Goal: Task Accomplishment & Management: Use online tool/utility

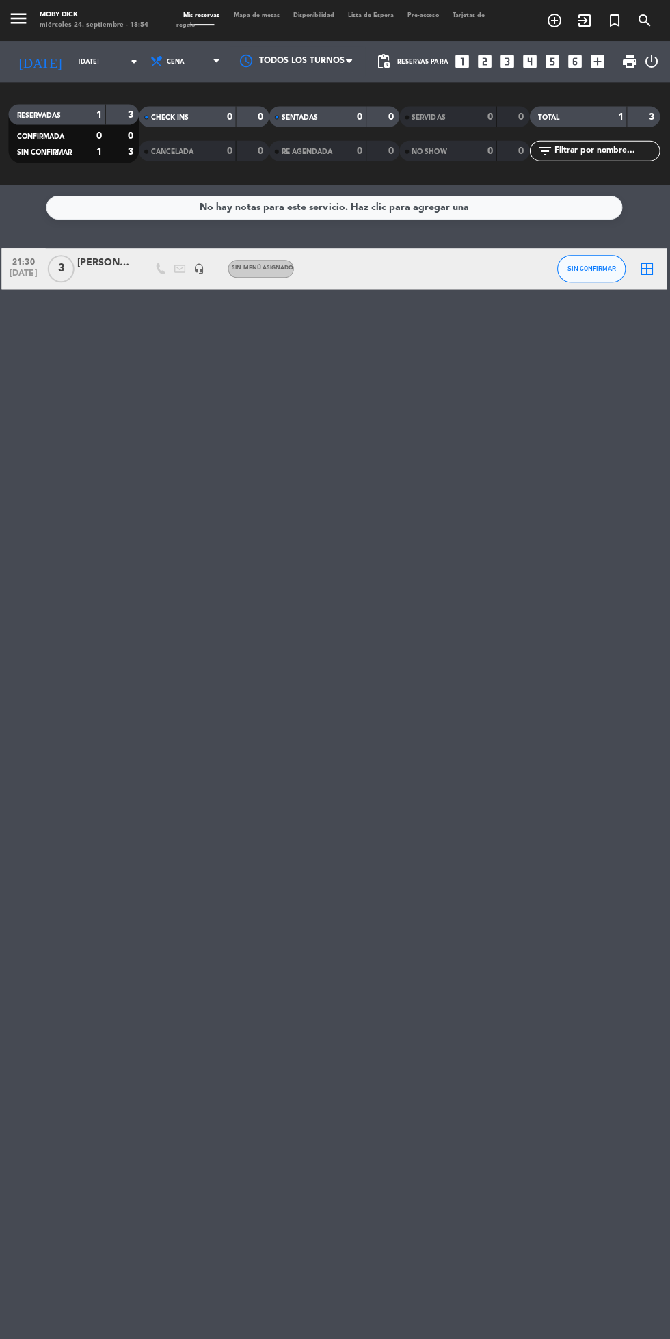
click at [641, 261] on icon "border_all" at bounding box center [646, 268] width 16 height 16
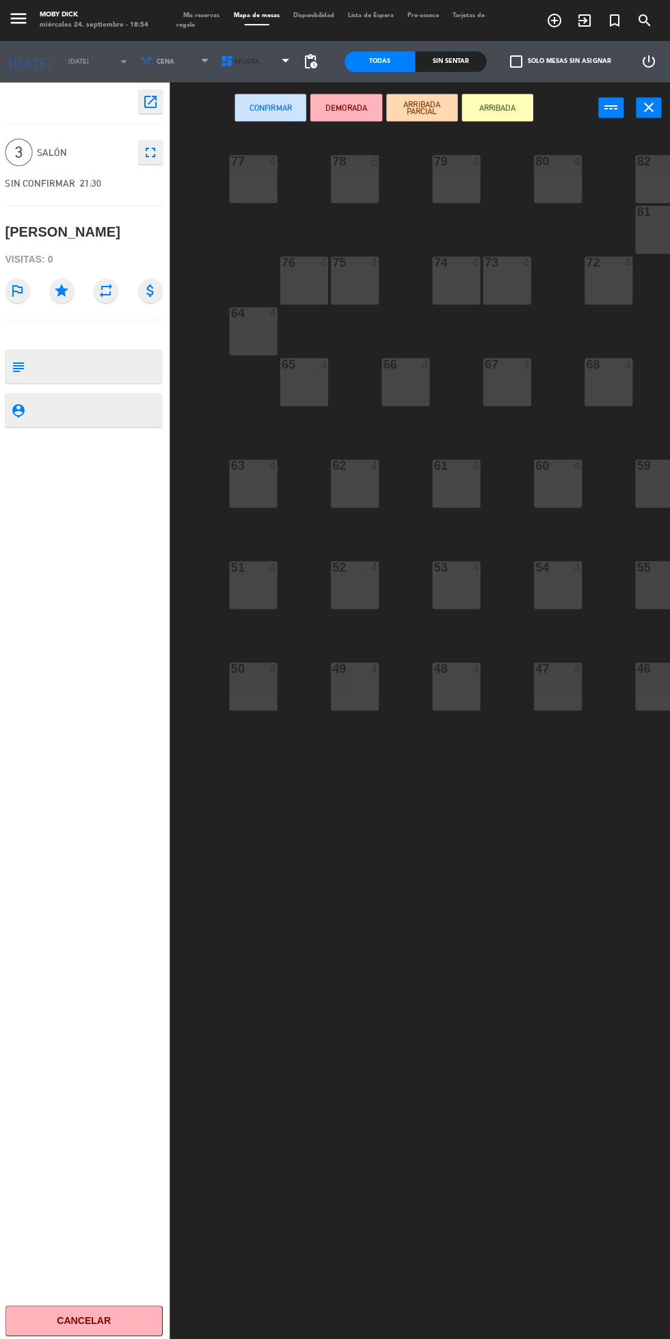
click at [261, 73] on span "AFUERA" at bounding box center [258, 62] width 81 height 30
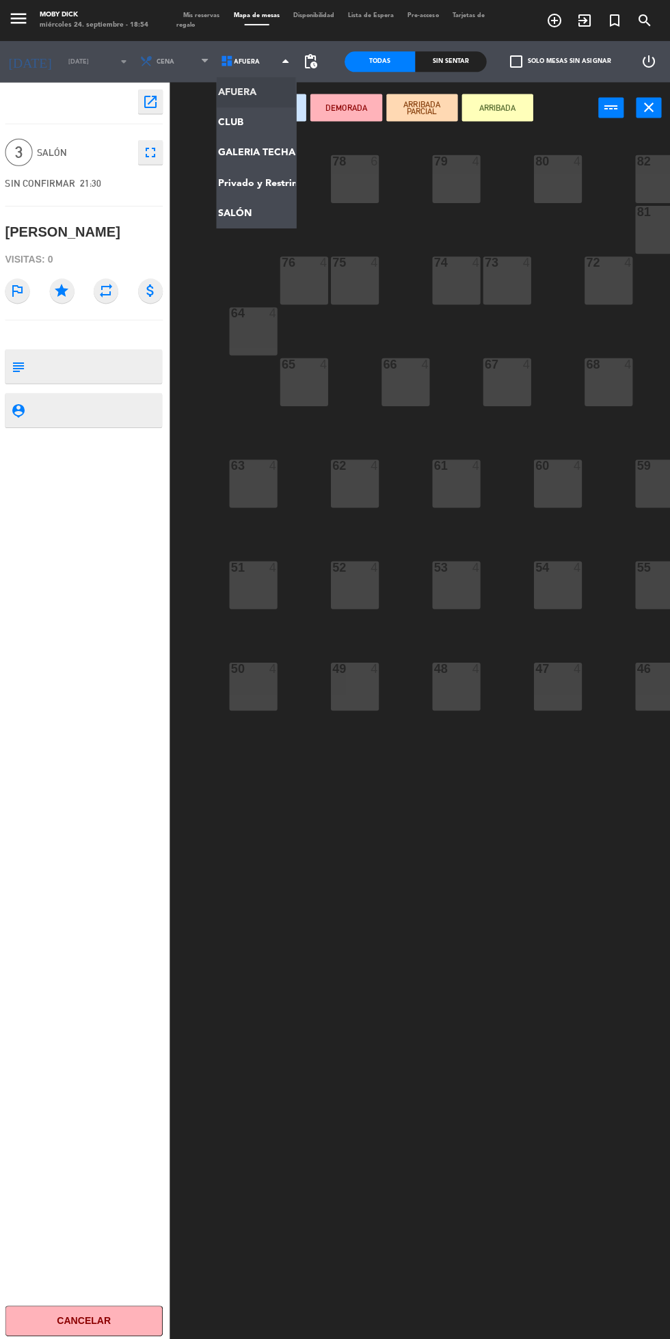
click at [227, 212] on ng-component "menu Moby Dick [DATE] 24. septiembre - 18:54 Mis reservas Mapa de mesas Disponi…" at bounding box center [335, 668] width 670 height 1337
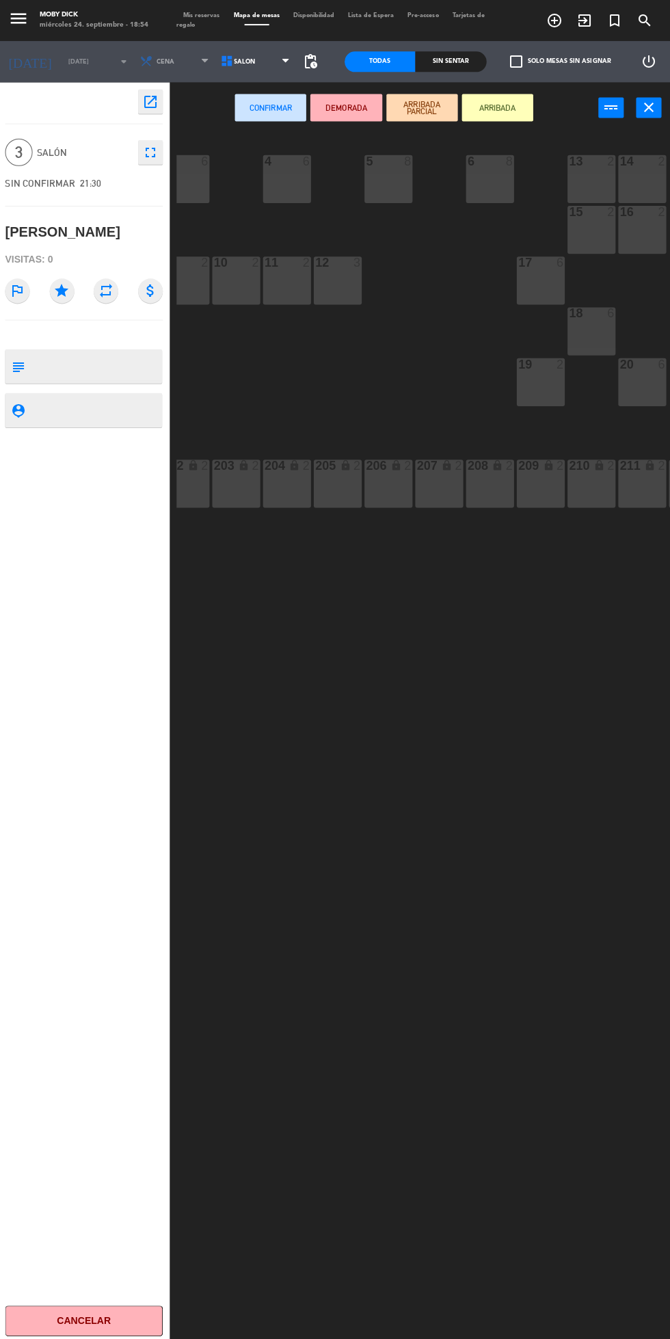
scroll to position [0, 125]
click at [604, 237] on div "15 2" at bounding box center [586, 229] width 48 height 48
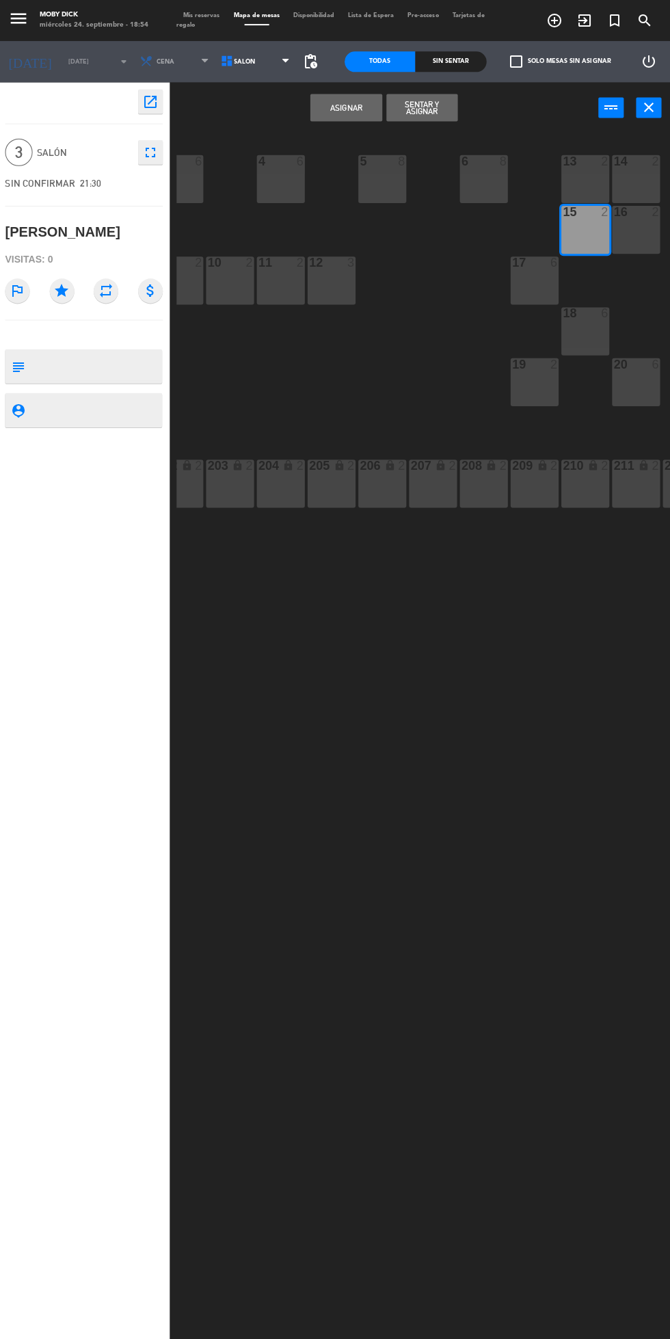
click at [334, 113] on button "Asignar" at bounding box center [346, 107] width 71 height 27
